Goal: Task Accomplishment & Management: Manage account settings

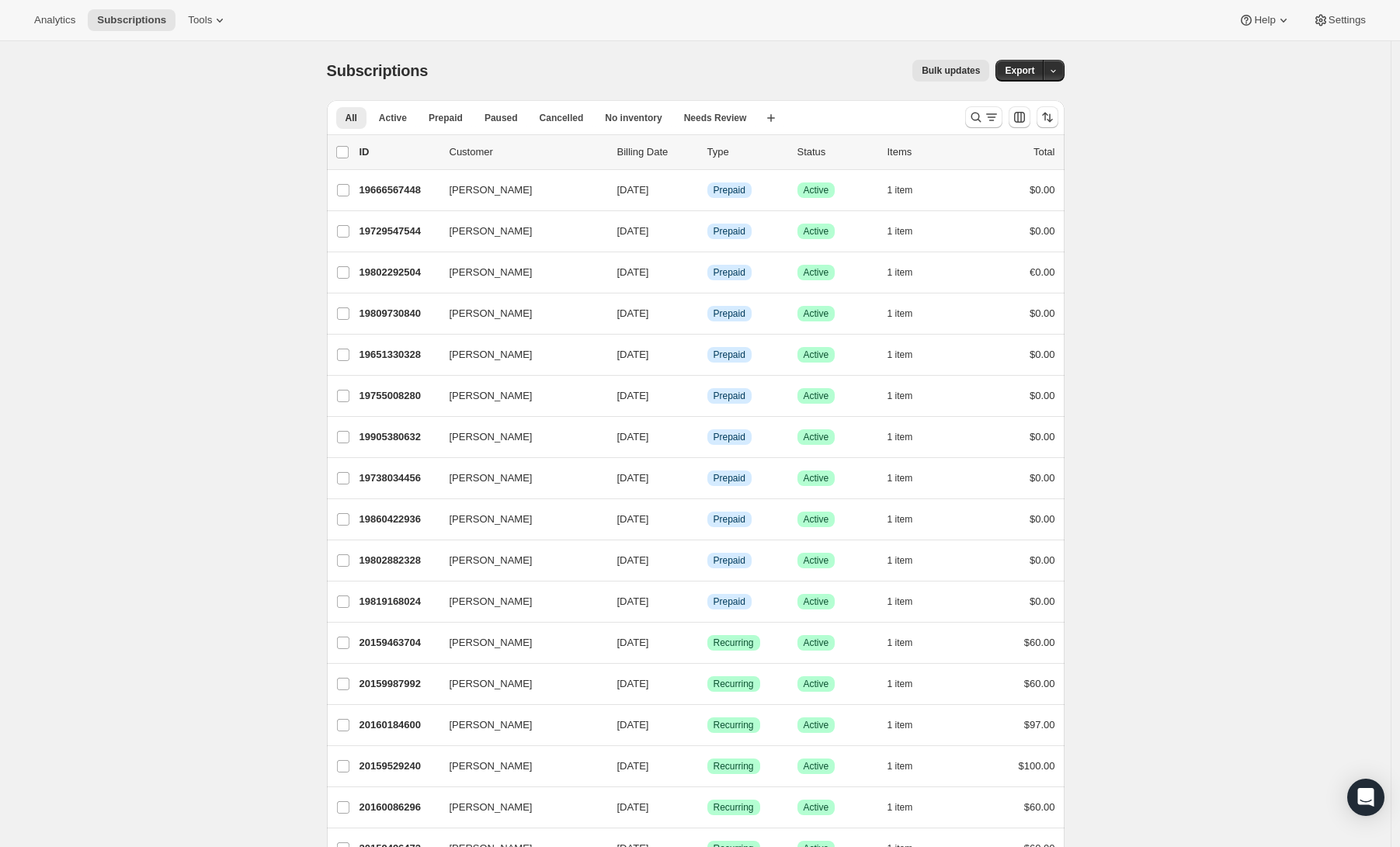
drag, startPoint x: 499, startPoint y: 35, endPoint x: 198, endPoint y: 6, distance: 302.4
click at [499, 35] on div "Analytics Subscriptions Tools Help Settings" at bounding box center [700, 21] width 1400 height 41
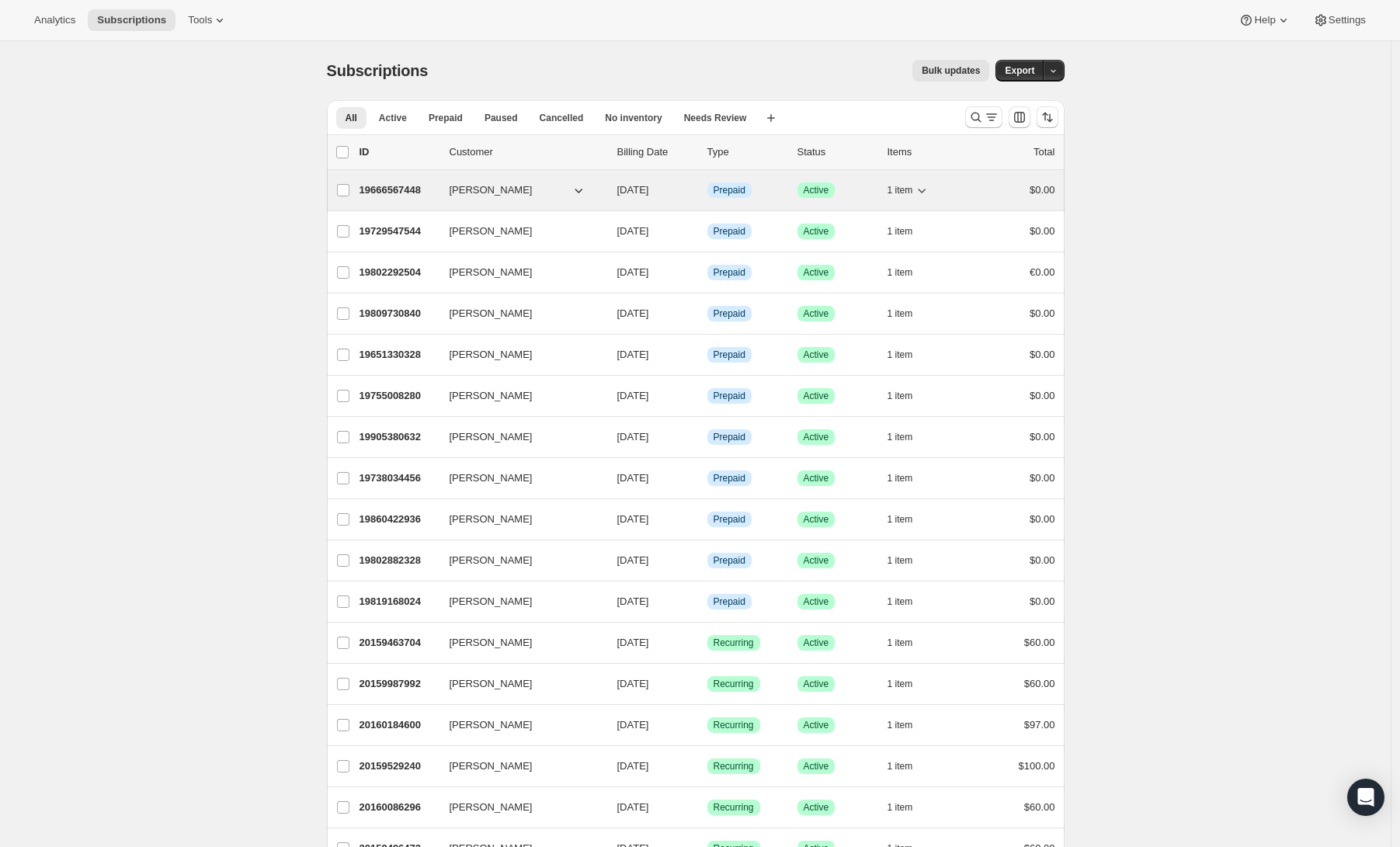
click at [479, 184] on span "[PERSON_NAME]" at bounding box center [491, 190] width 83 height 16
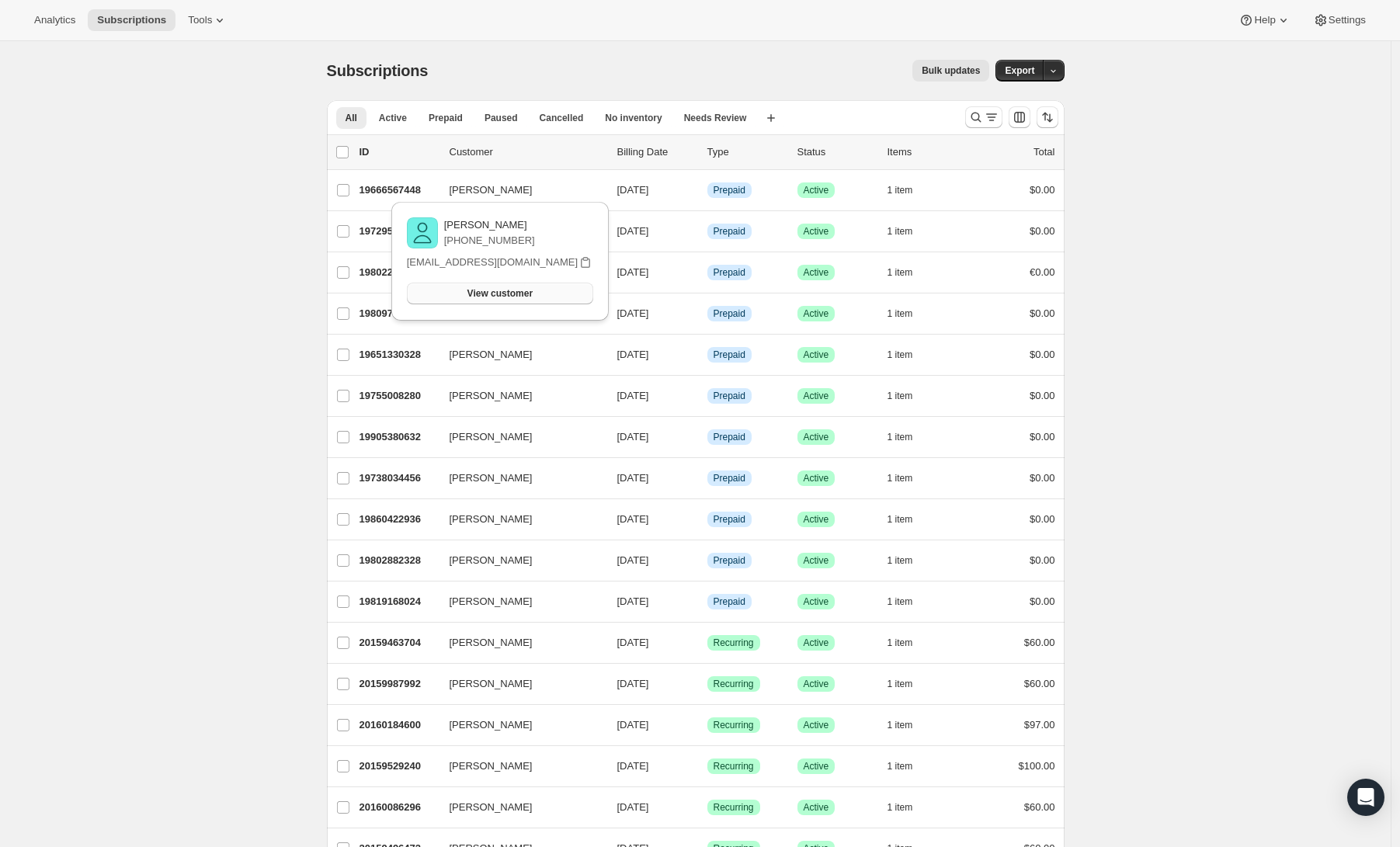
click at [494, 286] on button "View customer" at bounding box center [500, 293] width 186 height 21
click at [992, 106] on button "Search and filter results" at bounding box center [983, 117] width 37 height 21
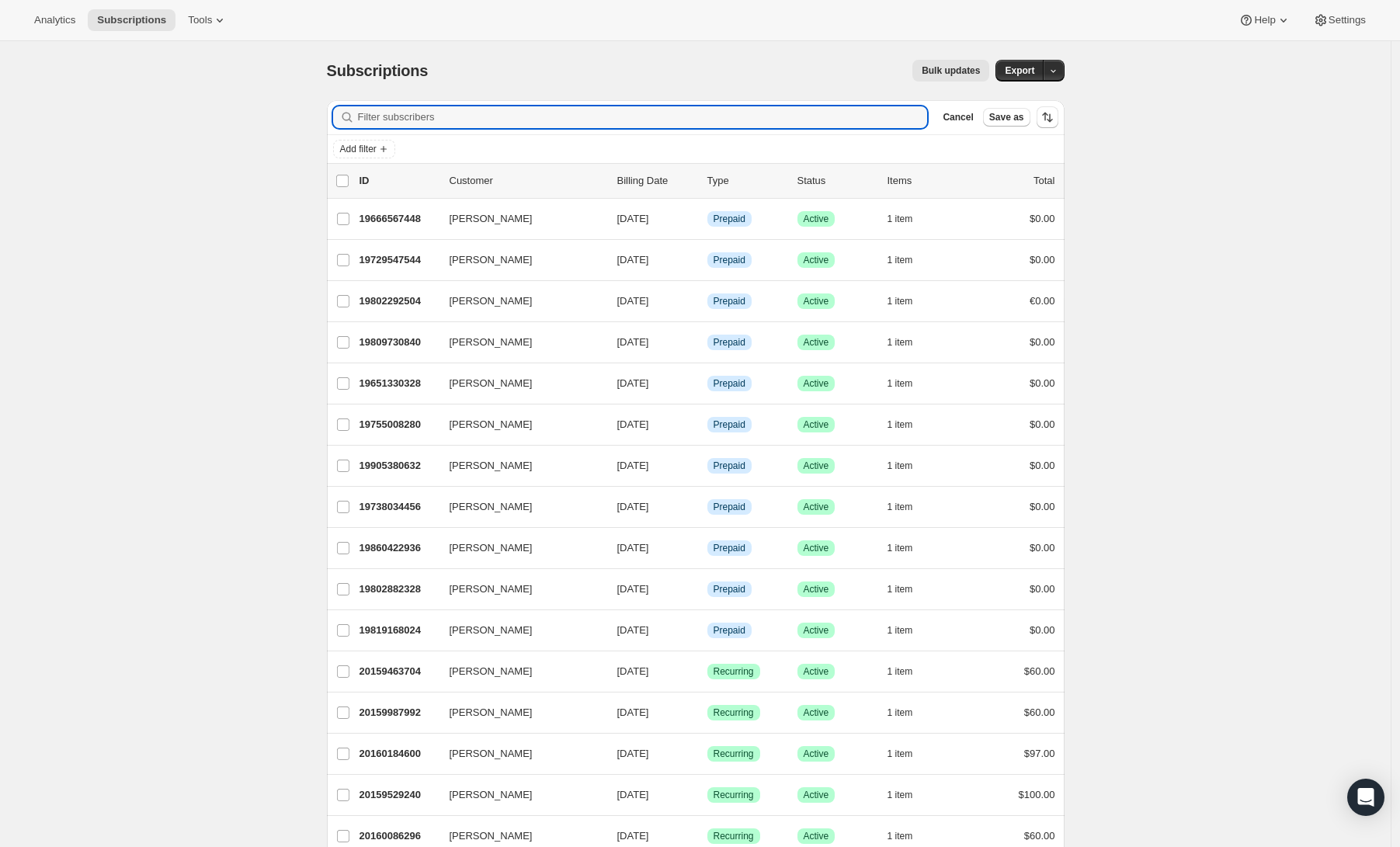
paste input "[EMAIL_ADDRESS][DOMAIN_NAME]"
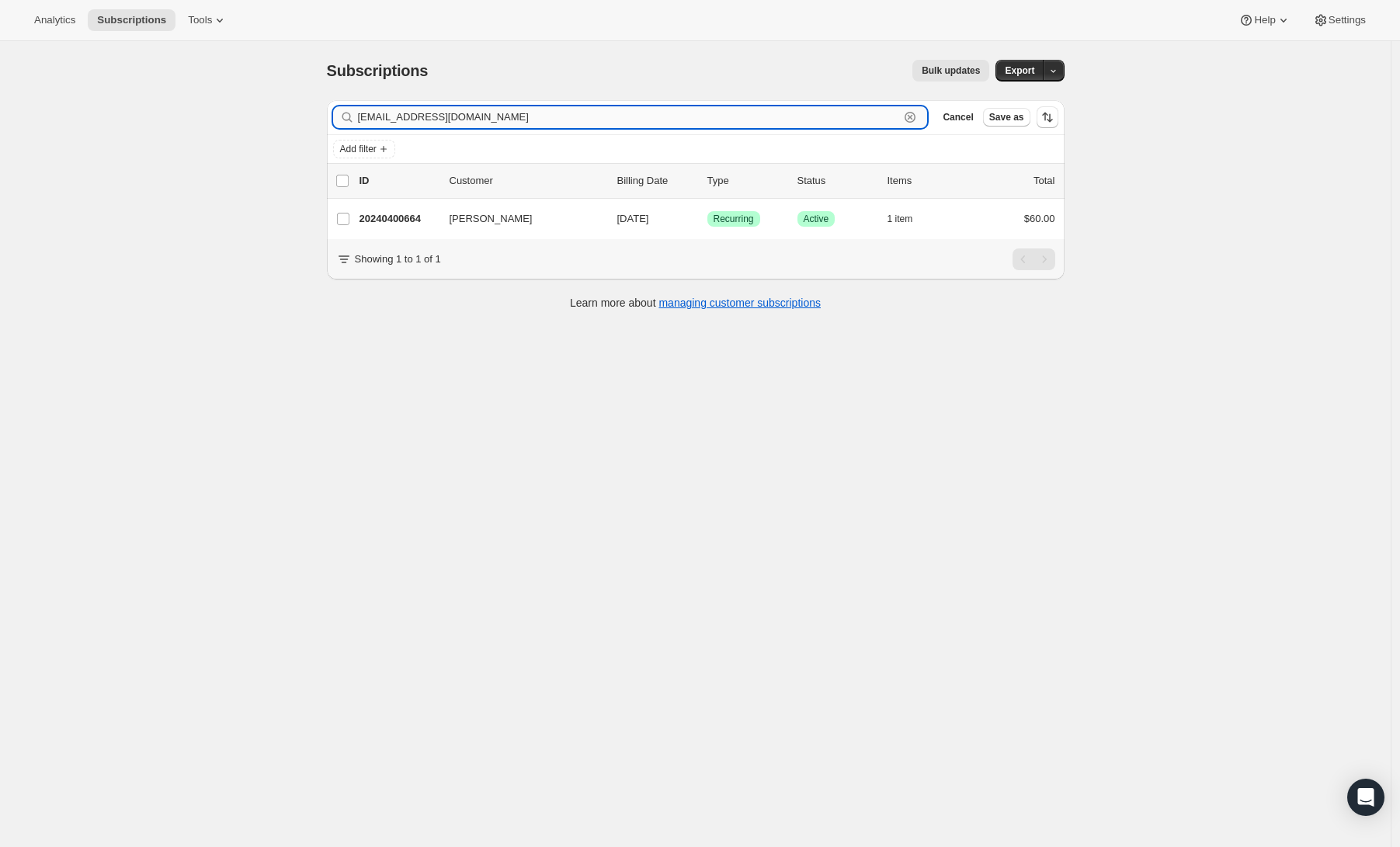
click at [493, 125] on input "[EMAIL_ADDRESS][DOMAIN_NAME]" at bounding box center [629, 117] width 542 height 21
paste input "darkstar2@me"
click at [486, 121] on input "[EMAIL_ADDRESS][DOMAIN_NAME]" at bounding box center [629, 117] width 542 height 21
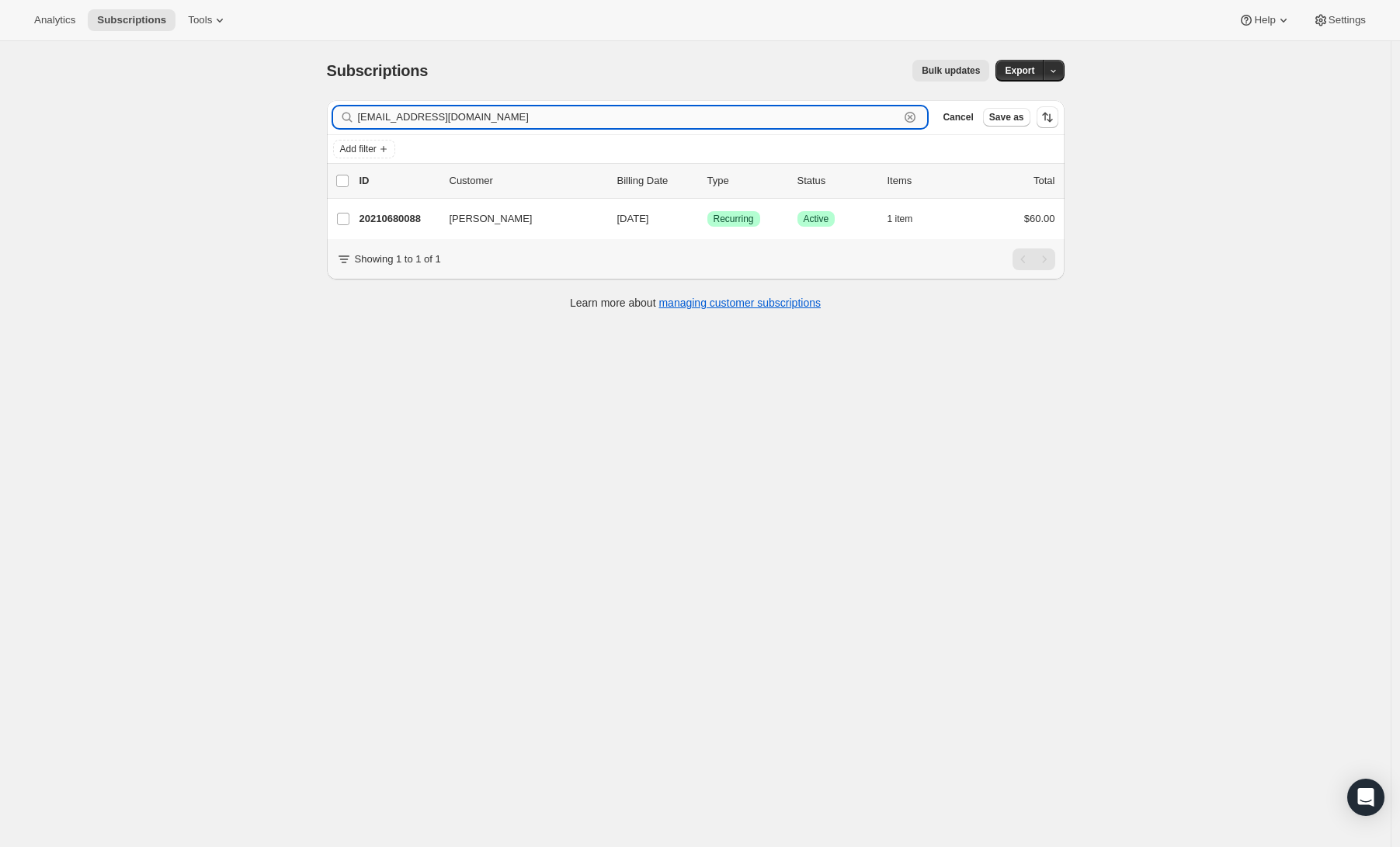
click at [486, 121] on input "[EMAIL_ADDRESS][DOMAIN_NAME]" at bounding box center [629, 117] width 542 height 21
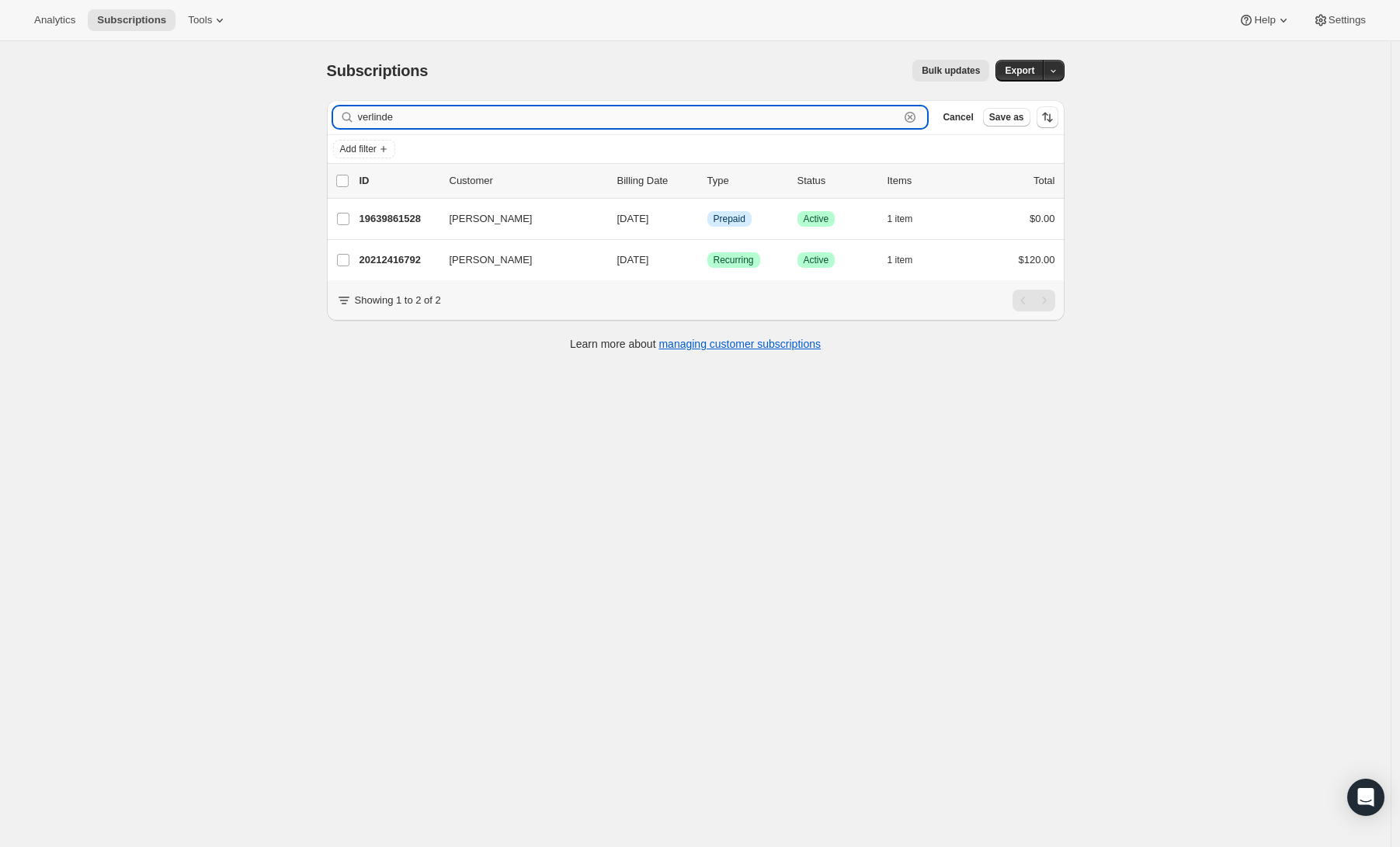
click at [486, 121] on input "verlinde" at bounding box center [629, 117] width 542 height 21
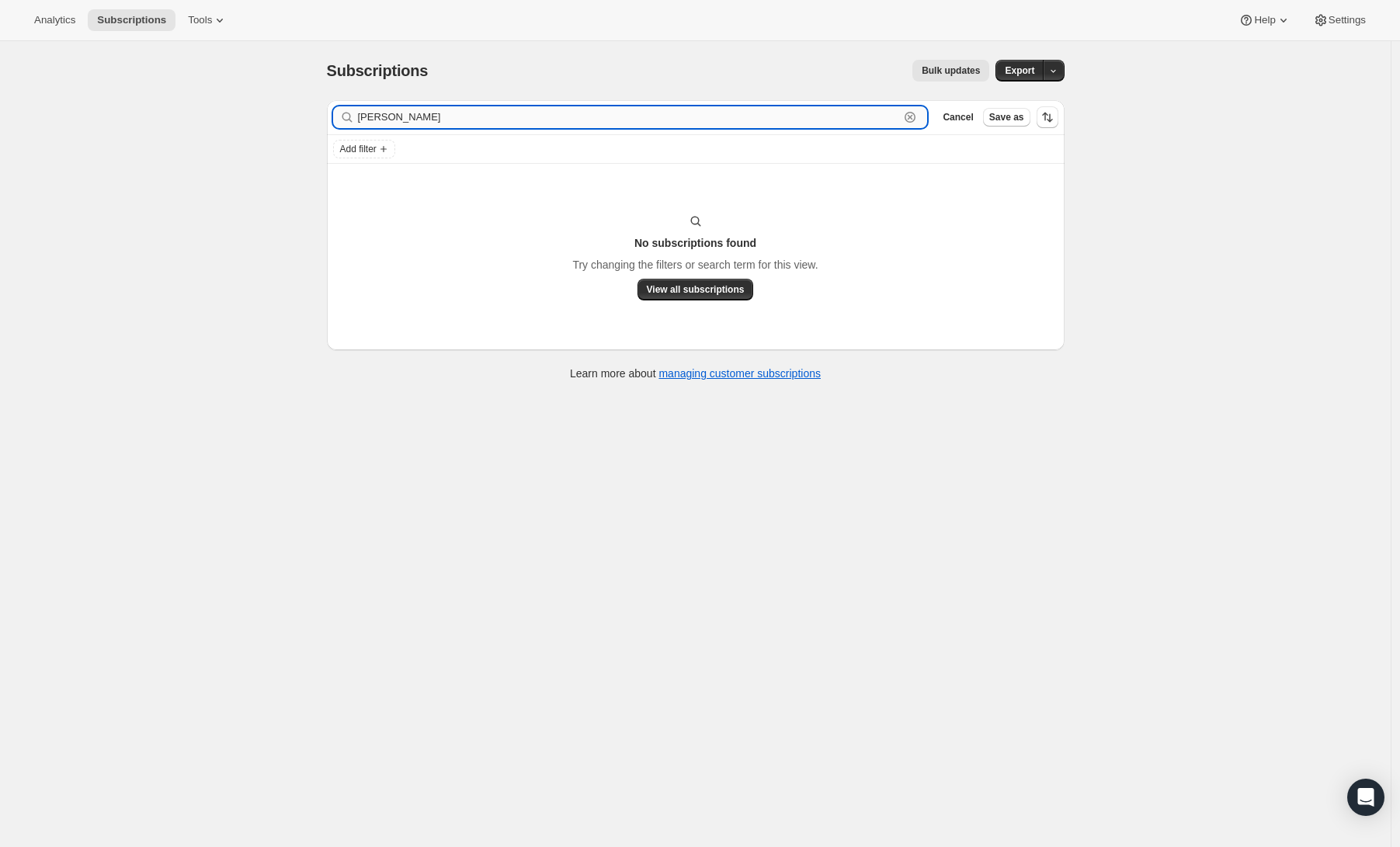
click at [568, 120] on input "[PERSON_NAME]" at bounding box center [629, 117] width 542 height 21
type input "miner"
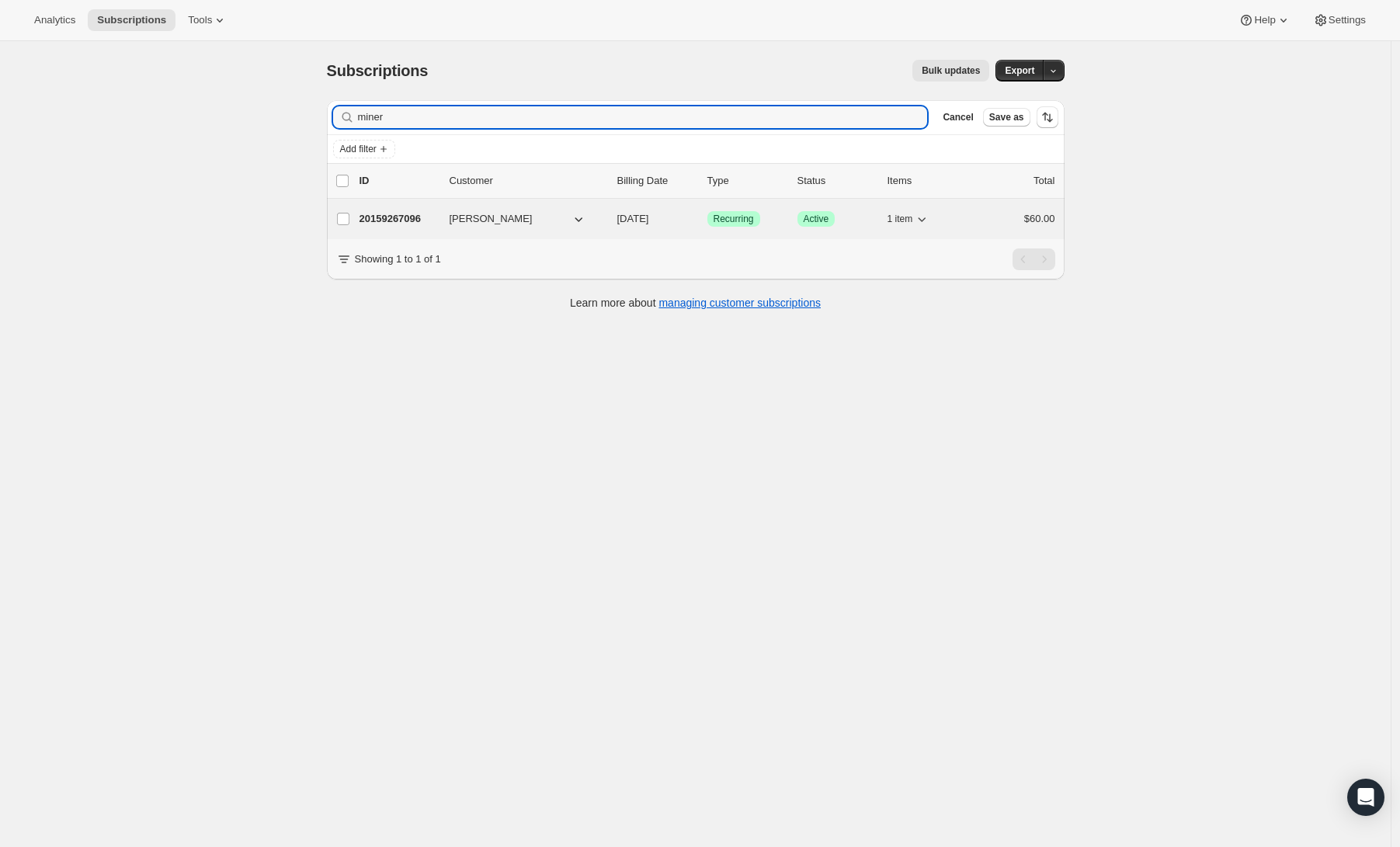
click at [498, 215] on span "[PERSON_NAME]" at bounding box center [491, 219] width 83 height 16
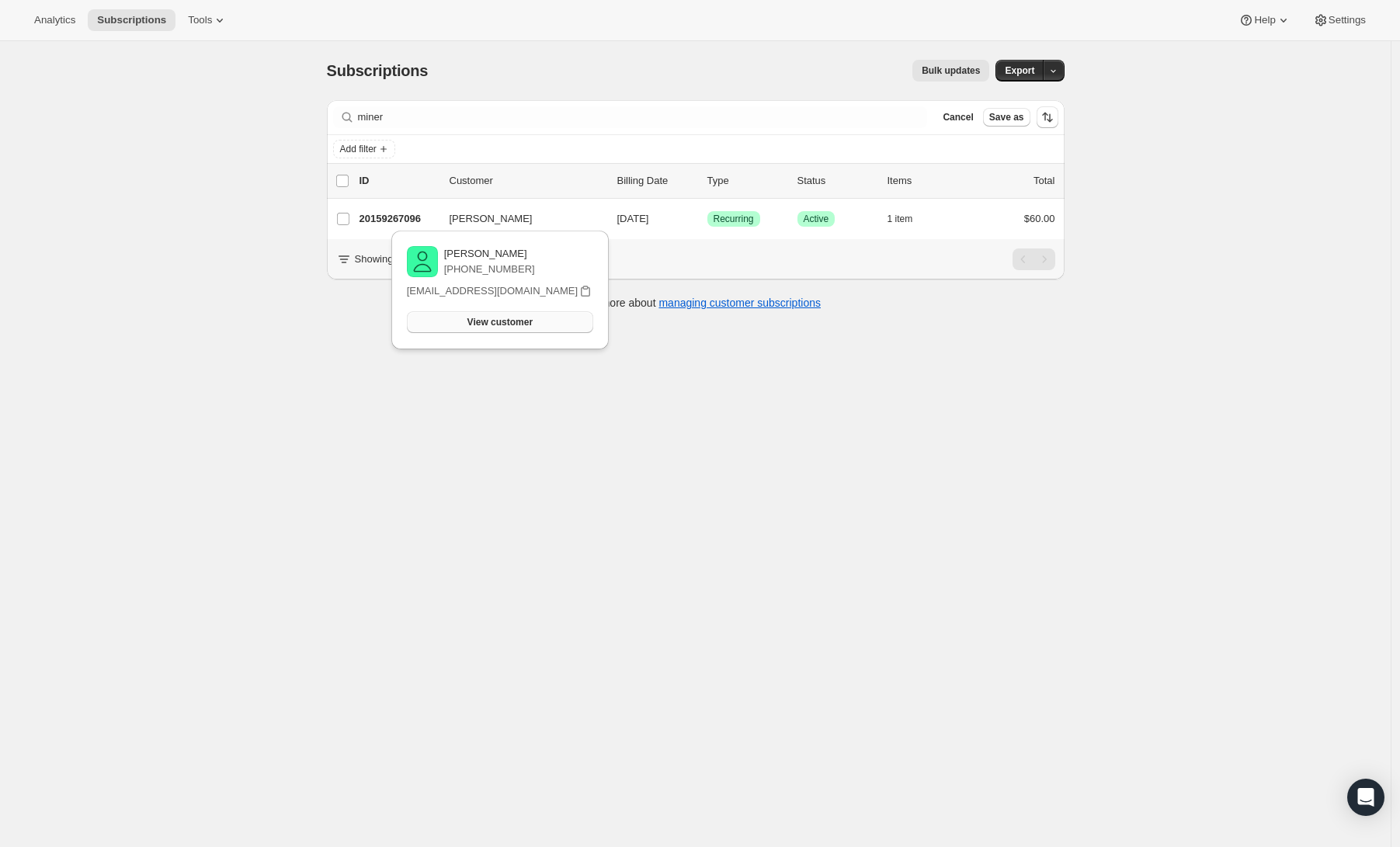
click at [509, 328] on span "View customer" at bounding box center [500, 322] width 65 height 12
